Goal: Go to known website: Access a specific website the user already knows

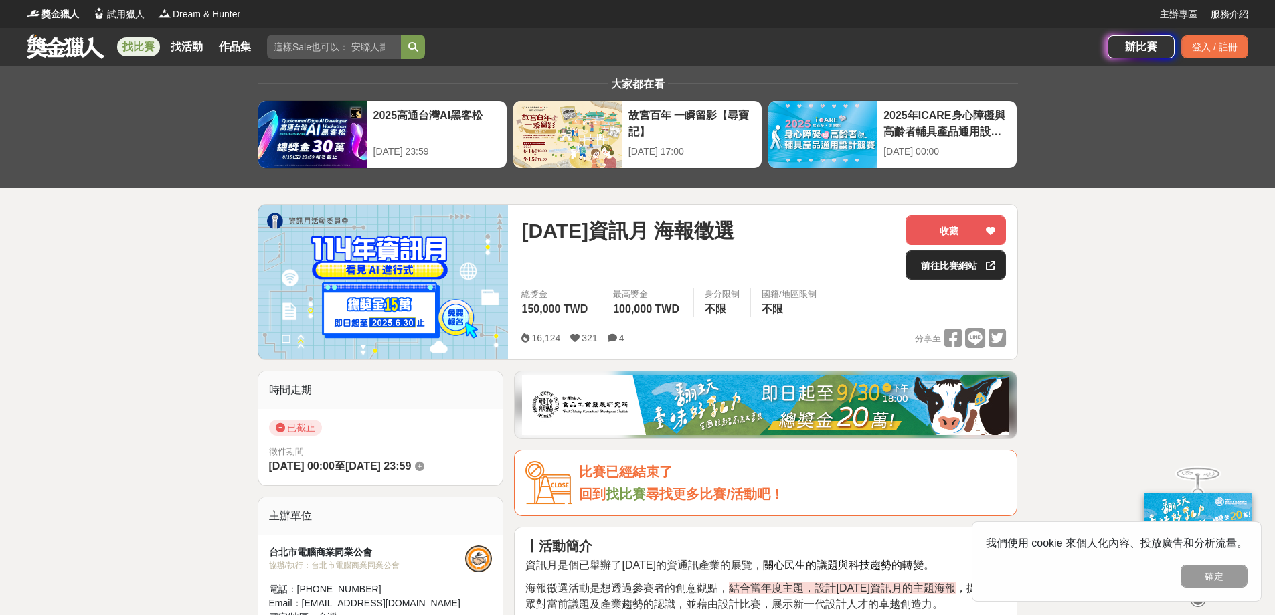
click at [932, 266] on link "前往比賽網站" at bounding box center [955, 264] width 100 height 29
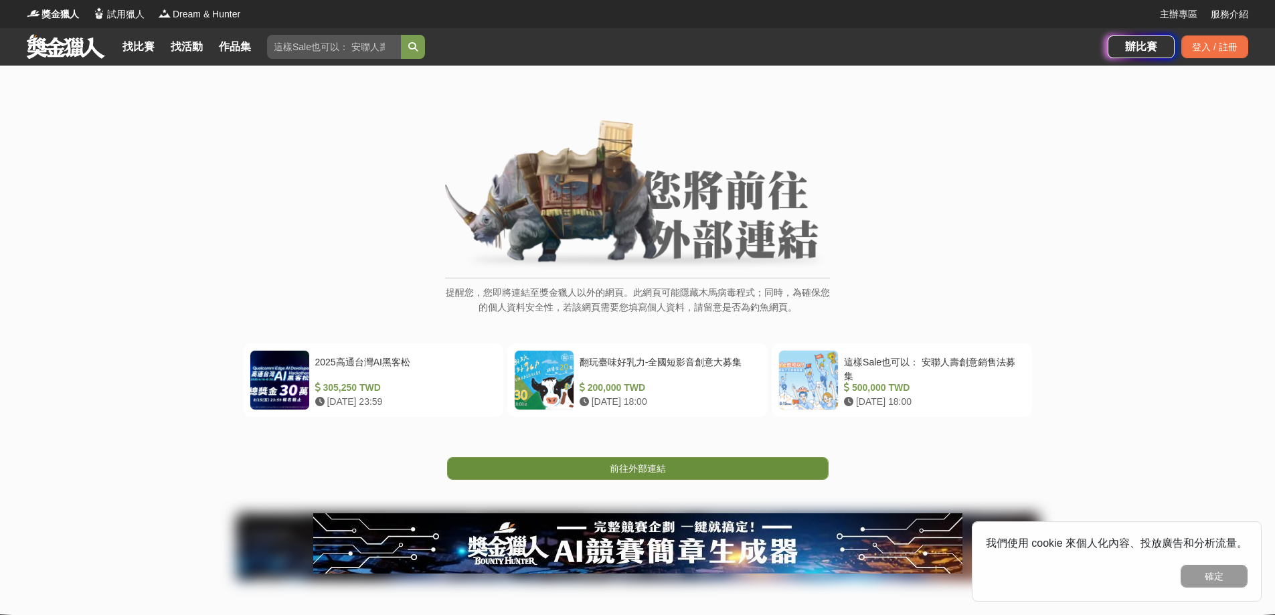
click at [582, 470] on link "前往外部連結" at bounding box center [637, 468] width 381 height 23
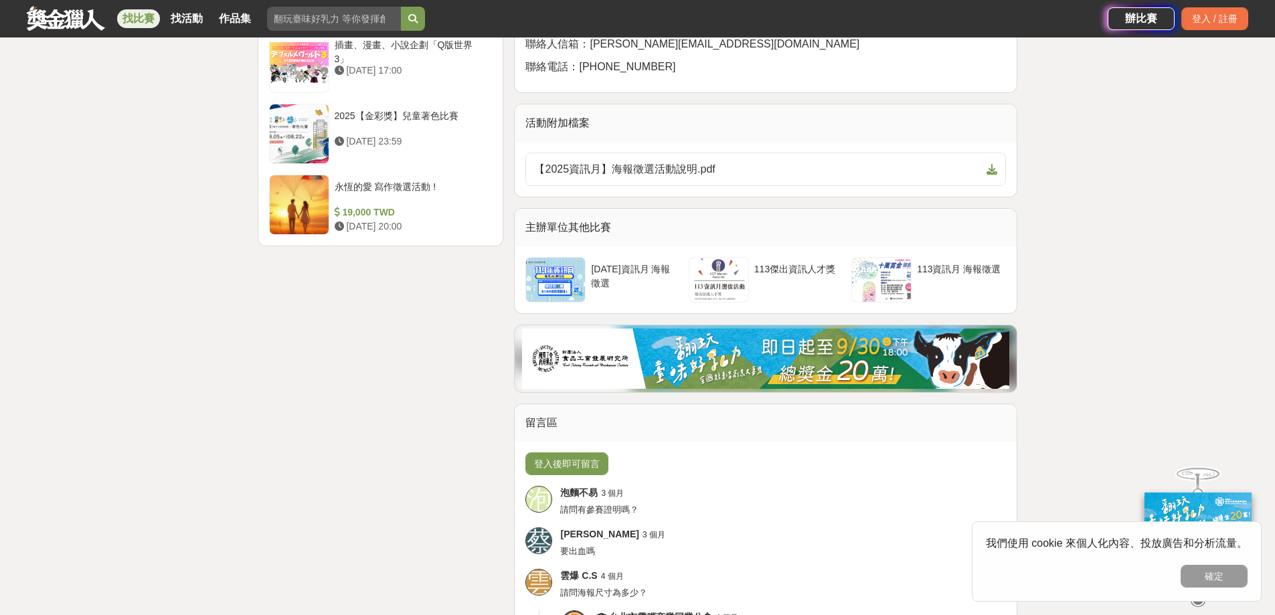
scroll to position [1685, 0]
